Goal: Task Accomplishment & Management: Manage account settings

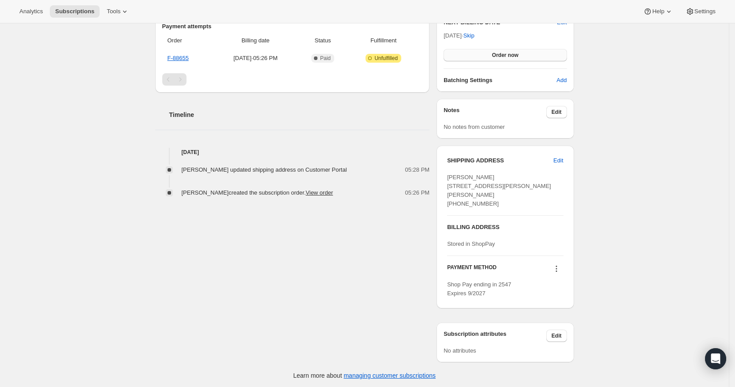
scroll to position [250, 0]
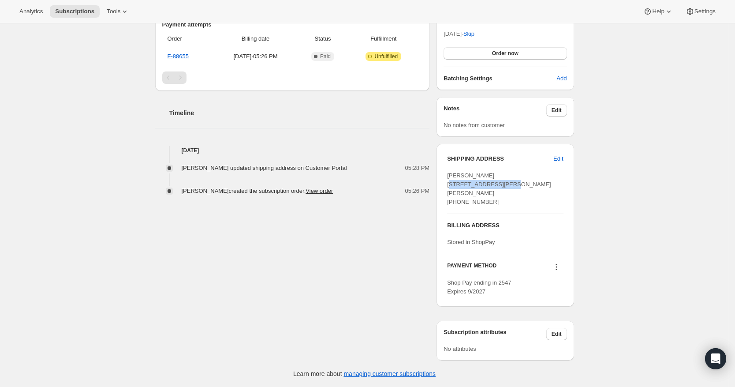
drag, startPoint x: 457, startPoint y: 178, endPoint x: 519, endPoint y: 178, distance: 62.6
click at [316, 178] on div "SHIPPING ADDRESS Edit Dillard Belton 304 S Stewart Street WINGATE NC, 28174 Uni…" at bounding box center [504, 225] width 137 height 163
copy span "304 S Stewart Street"
drag, startPoint x: 449, startPoint y: 184, endPoint x: 475, endPoint y: 185, distance: 26.0
click at [316, 185] on div "SHIPPING ADDRESS Edit Dillard Belton 304 S Stewart Street WINGATE NC, 28174 Uni…" at bounding box center [504, 225] width 137 height 163
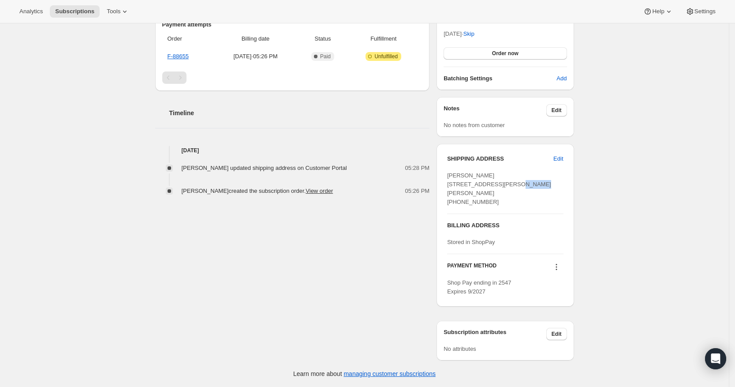
copy span "WINGATE"
drag, startPoint x: 490, startPoint y: 184, endPoint x: 516, endPoint y: 185, distance: 25.6
click at [316, 185] on div "Dillard Belton 304 S Stewart Street WINGATE NC, 28174 United States +13367721346" at bounding box center [505, 188] width 116 height 35
copy span "28174"
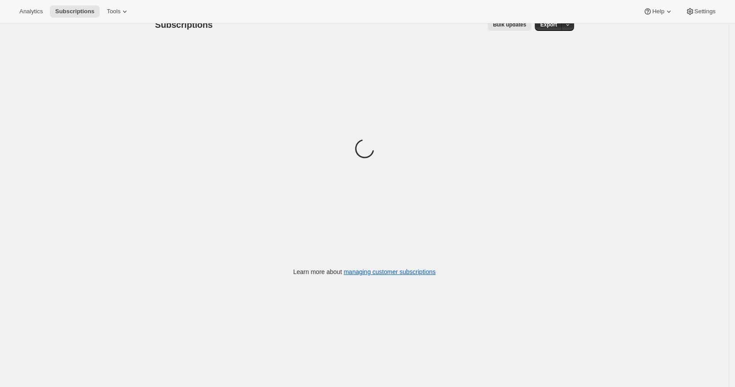
scroll to position [23, 0]
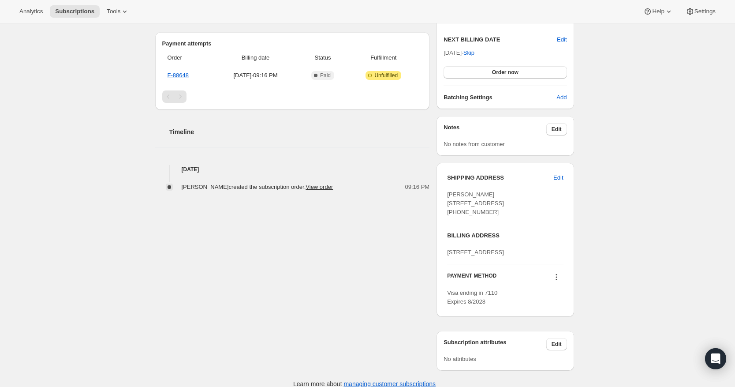
scroll to position [268, 0]
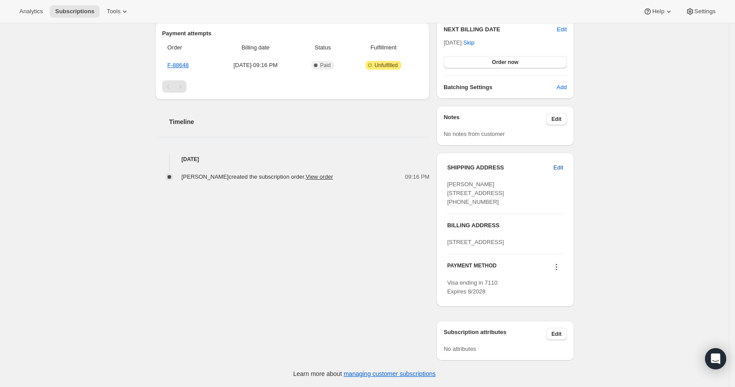
click at [561, 163] on span "Edit" at bounding box center [558, 167] width 10 height 9
select select "[GEOGRAPHIC_DATA]"
select select "FL"
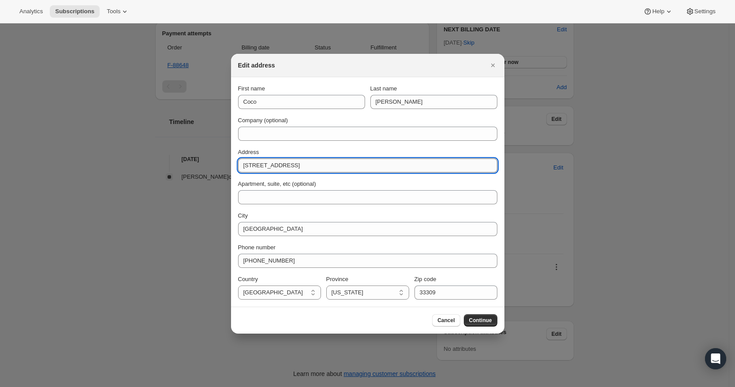
click at [284, 163] on input "[STREET_ADDRESS]" at bounding box center [367, 165] width 259 height 14
paste input "[STREET_ADDRESS]"
type input "[STREET_ADDRESS]"
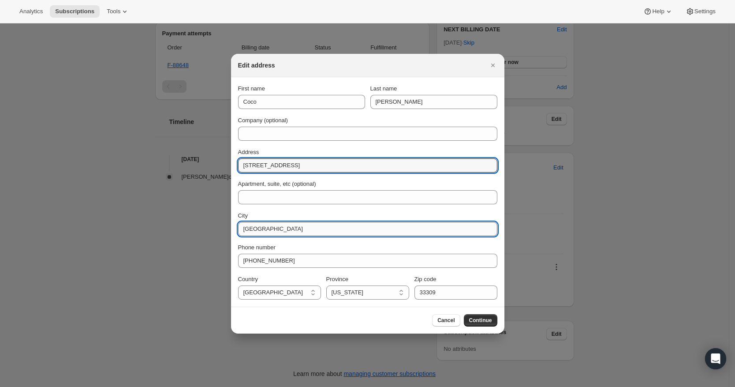
click at [298, 231] on input "[GEOGRAPHIC_DATA]" at bounding box center [367, 229] width 259 height 14
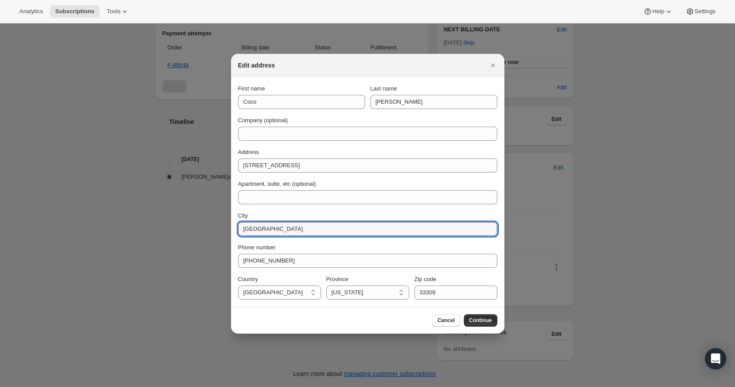
drag, startPoint x: 285, startPoint y: 228, endPoint x: 202, endPoint y: 227, distance: 82.9
click at [201, 386] on div "Edit address First name Coco Last name [PERSON_NAME] Company (optional) Address…" at bounding box center [367, 387] width 735 height 0
paste input "[GEOGRAPHIC_DATA]"
type input "[GEOGRAPHIC_DATA]"
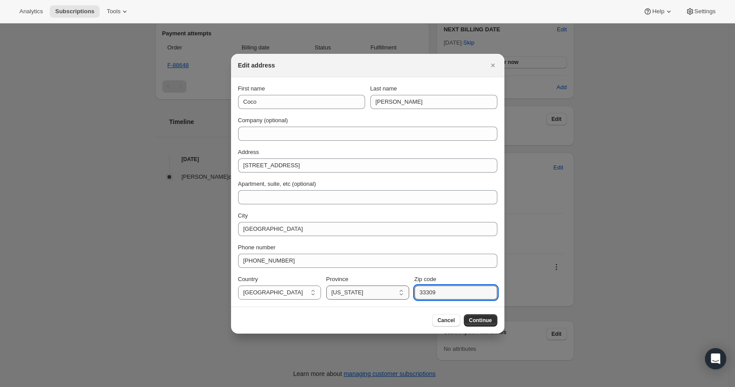
drag, startPoint x: 446, startPoint y: 287, endPoint x: 393, endPoint y: 287, distance: 52.5
click at [393, 287] on div "Country [GEOGRAPHIC_DATA] [GEOGRAPHIC_DATA] [GEOGRAPHIC_DATA] [GEOGRAPHIC_DATA]…" at bounding box center [367, 287] width 259 height 25
paste input "06"
type input "33069"
click at [483, 323] on span "Continue" at bounding box center [480, 319] width 23 height 7
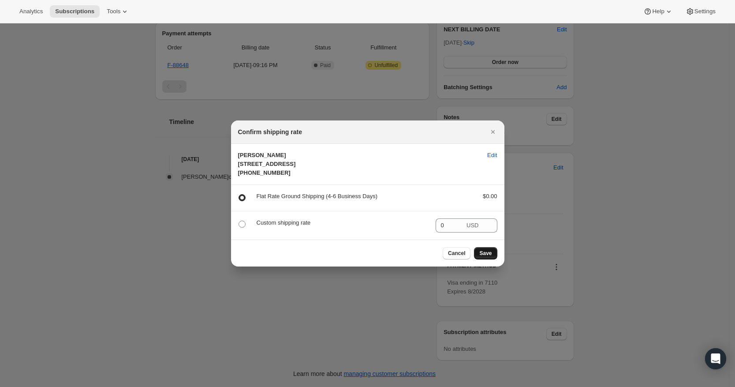
click at [488, 259] on button "Save" at bounding box center [485, 253] width 23 height 12
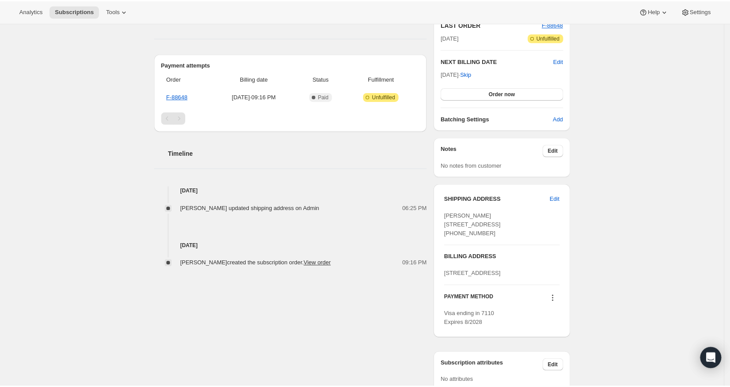
scroll to position [253, 0]
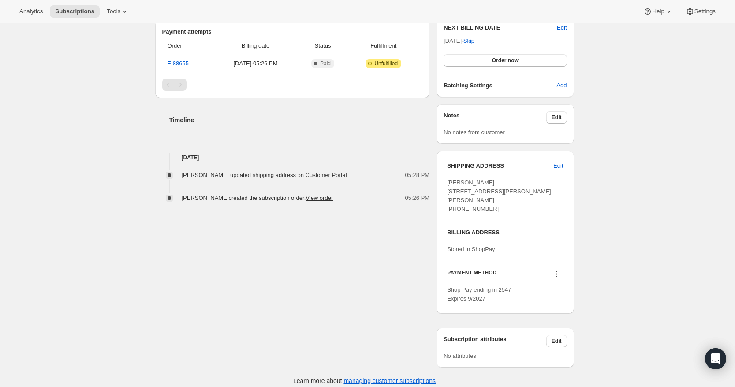
scroll to position [250, 0]
